Goal: Transaction & Acquisition: Purchase product/service

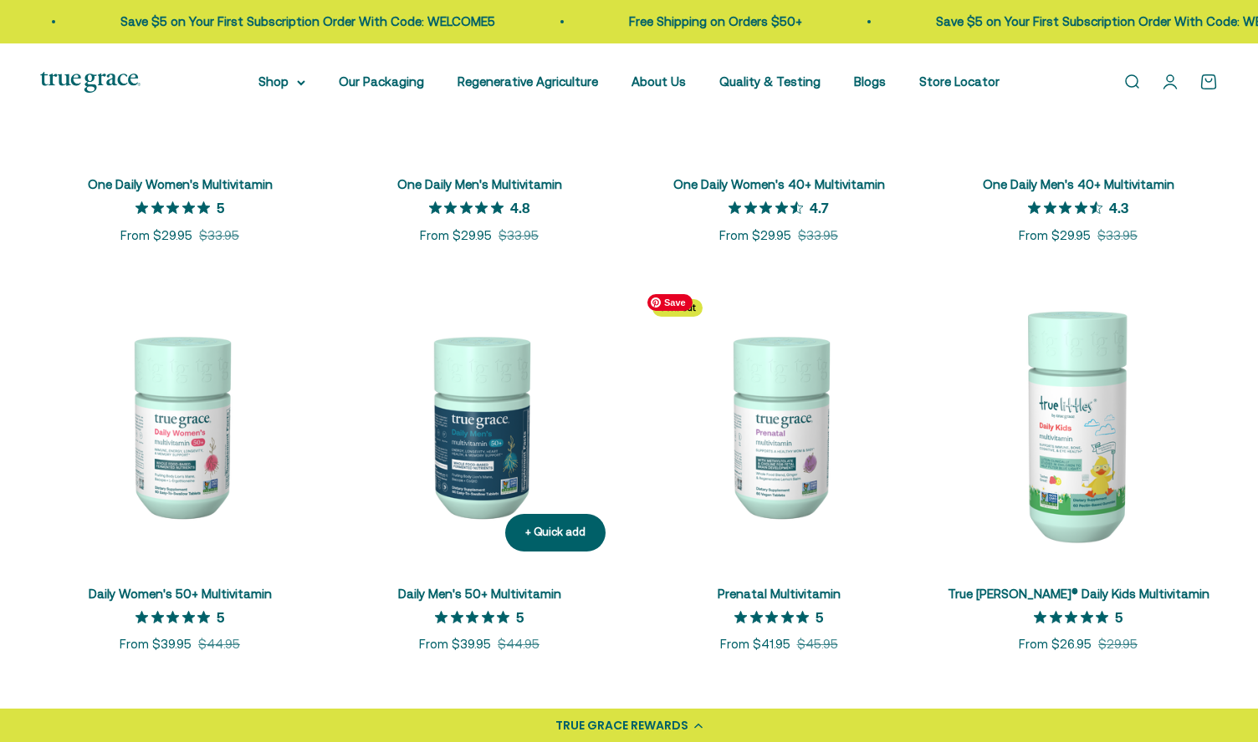
scroll to position [594, 0]
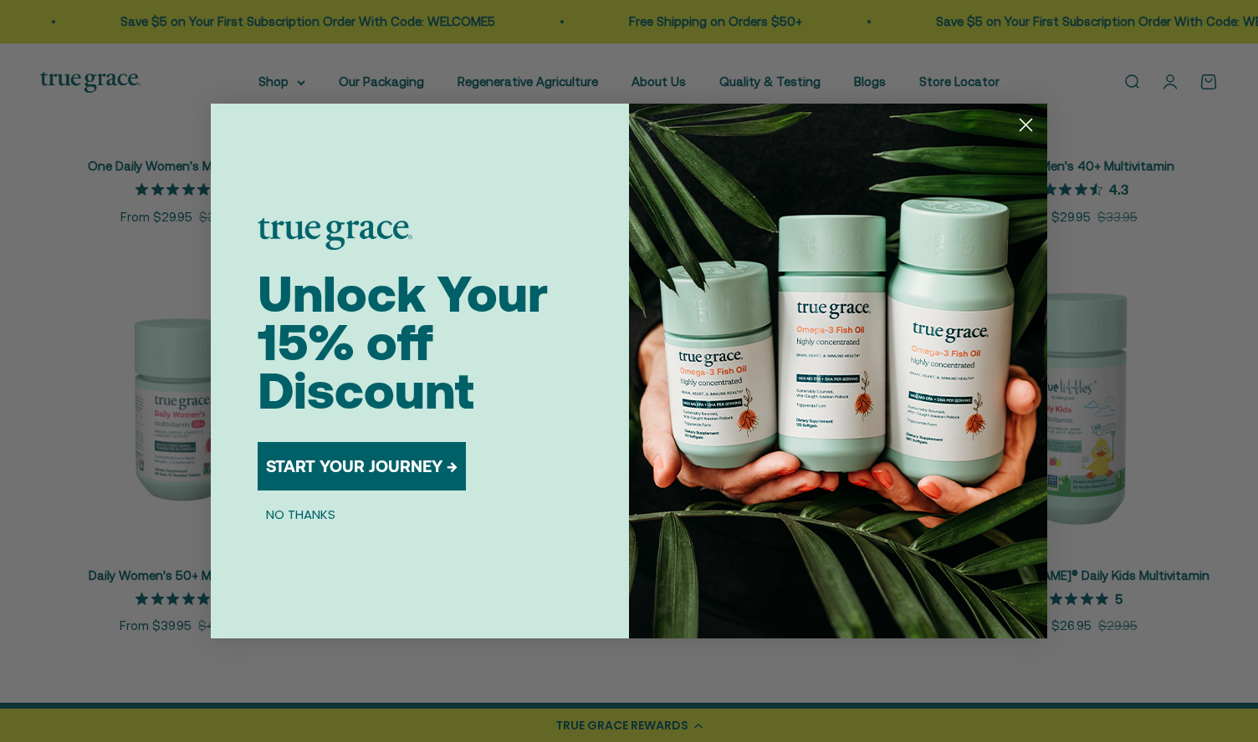
click at [1028, 130] on circle "Close dialog" at bounding box center [1026, 125] width 28 height 28
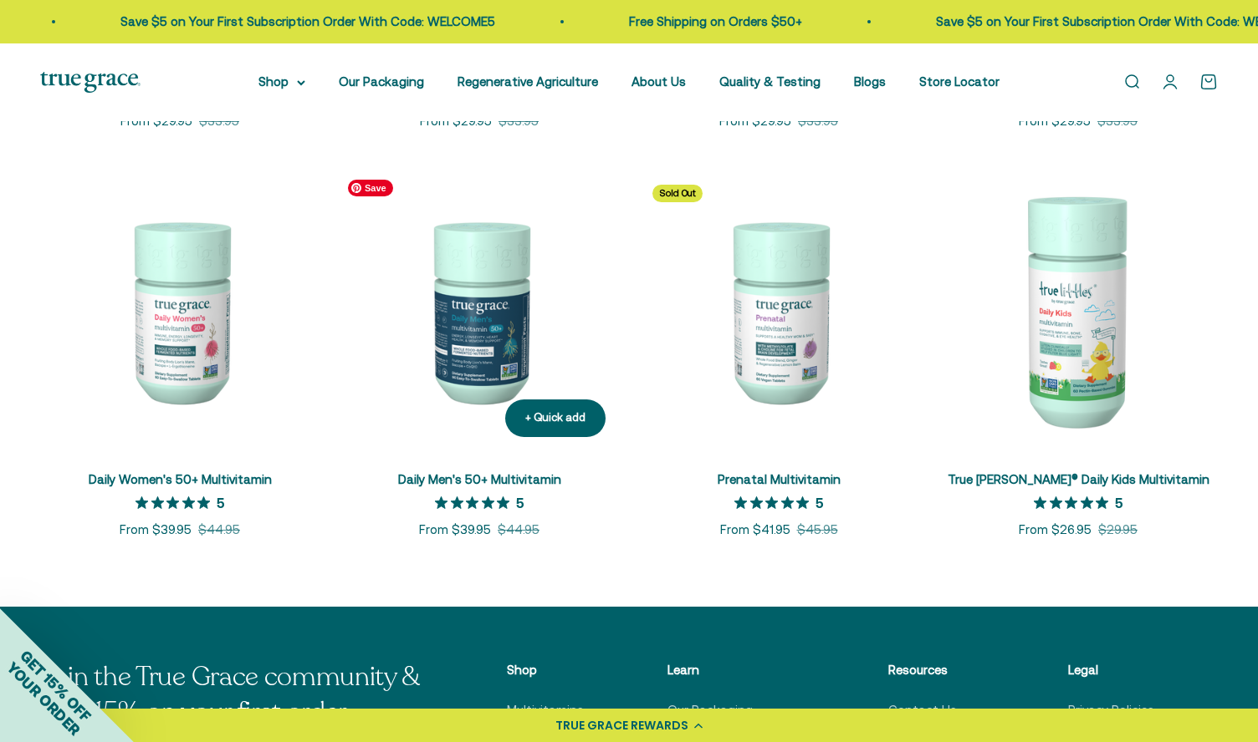
scroll to position [689, 0]
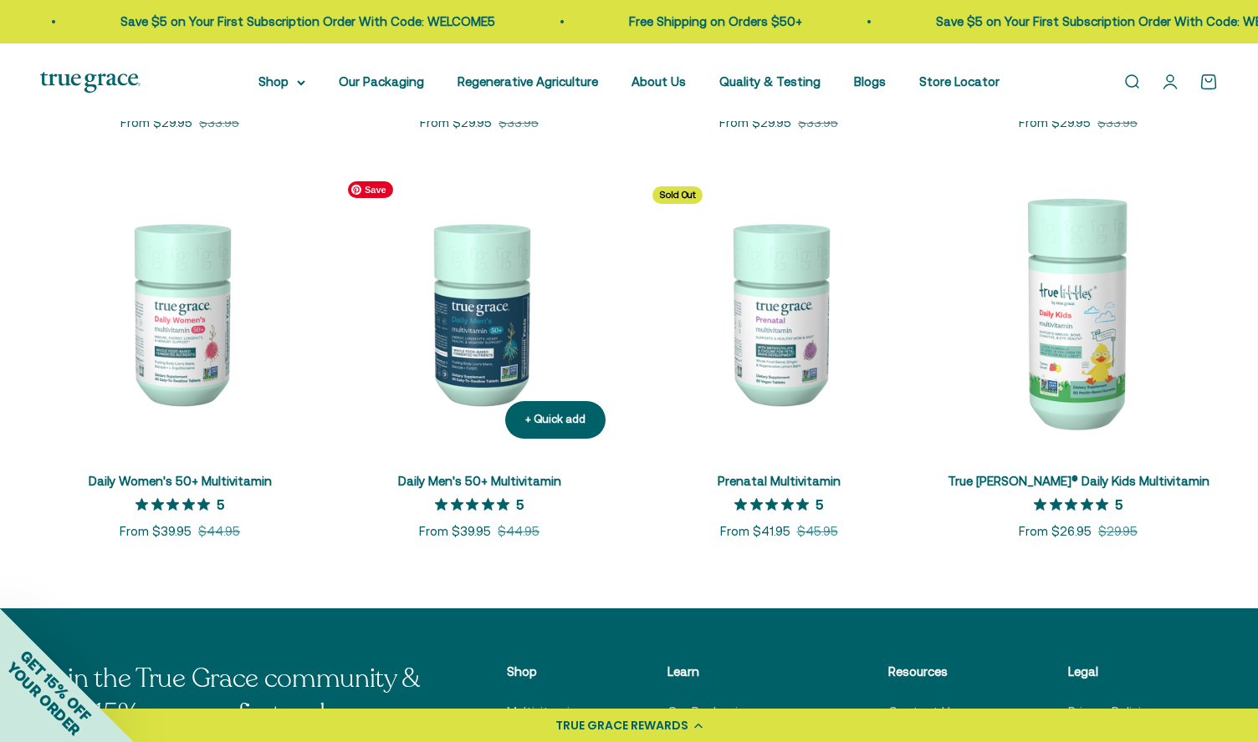
click at [466, 339] on img at bounding box center [478, 312] width 279 height 279
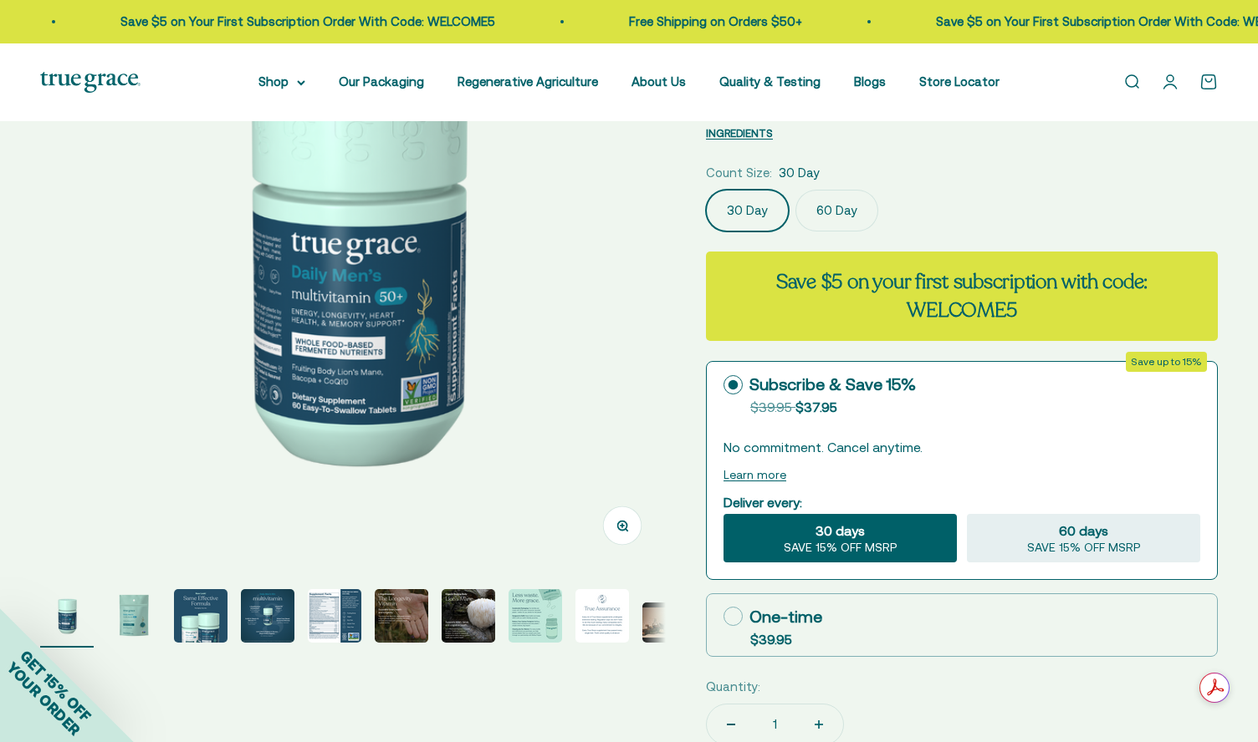
scroll to position [251, 0]
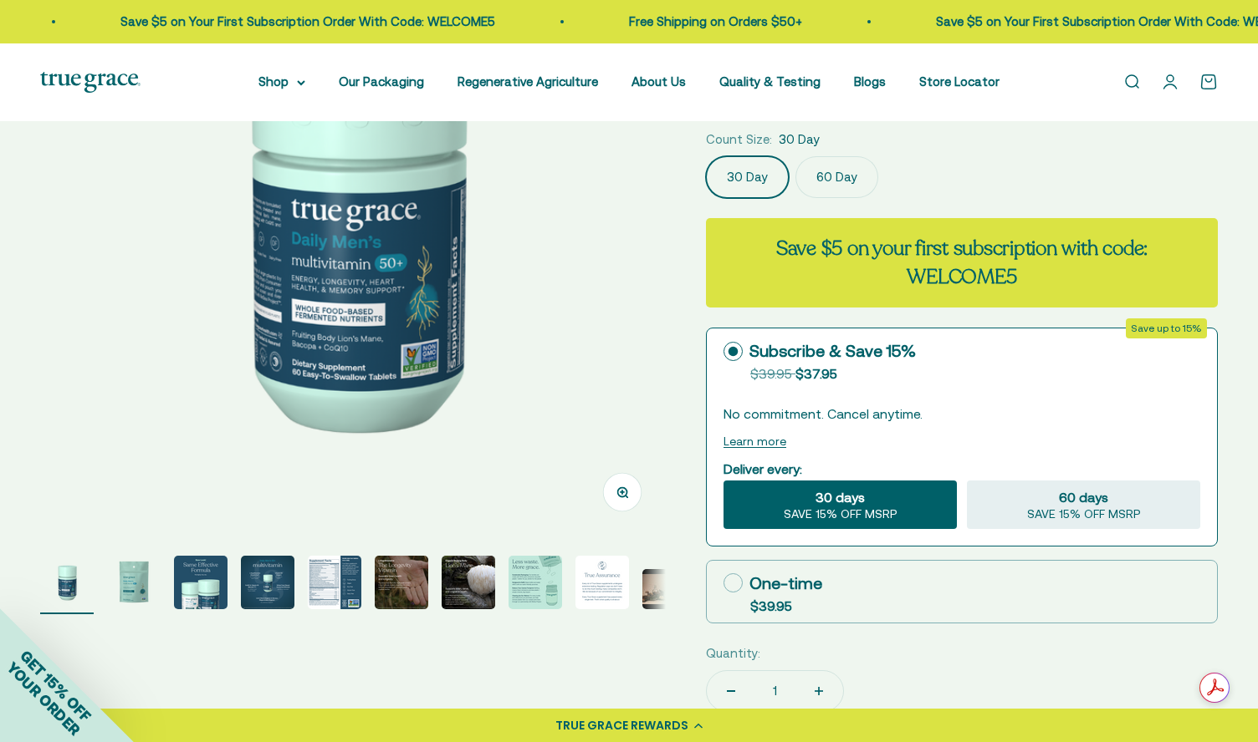
click at [349, 597] on img "Go to item 5" at bounding box center [335, 583] width 54 height 54
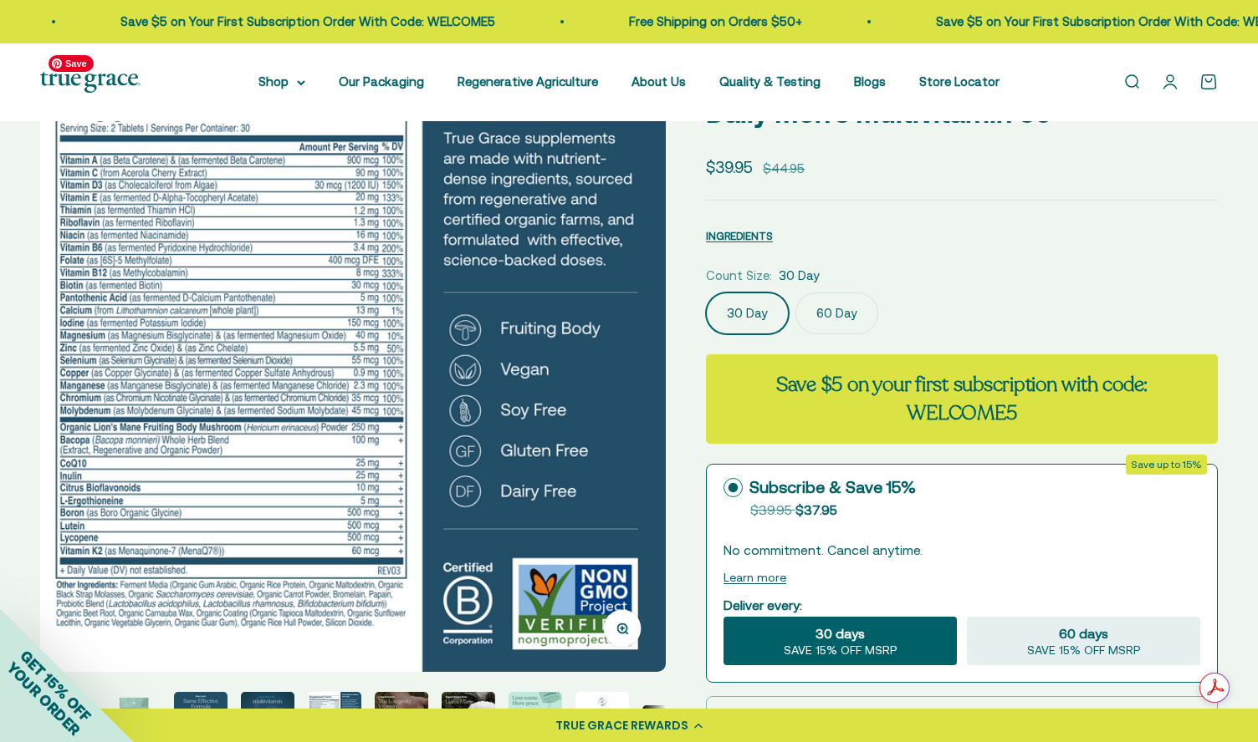
scroll to position [105, 0]
